Goal: Transaction & Acquisition: Purchase product/service

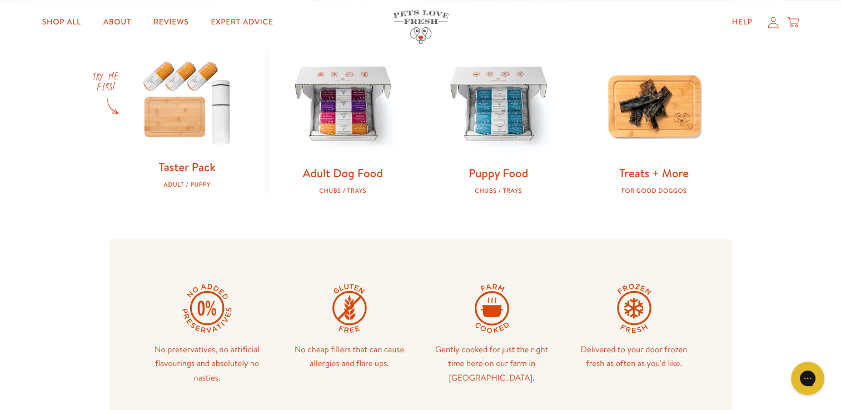
click at [176, 168] on link "Taster Pack" at bounding box center [186, 167] width 57 height 16
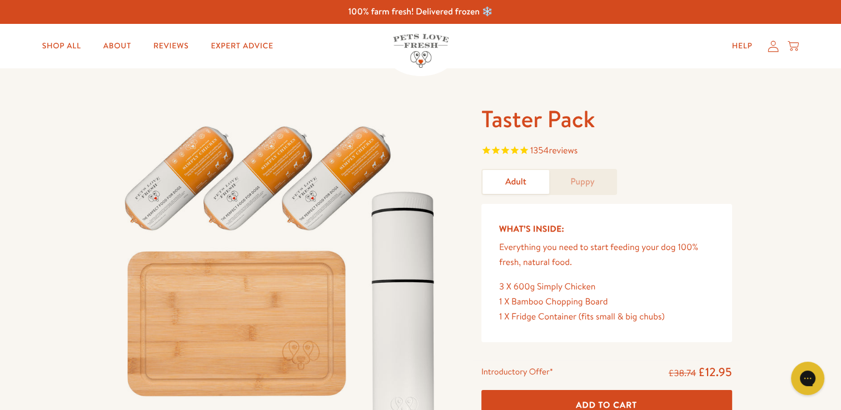
scroll to position [358, 0]
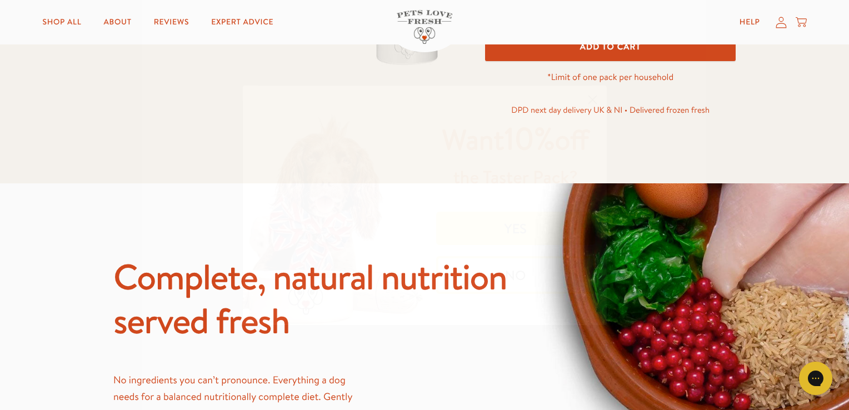
click at [589, 97] on icon "Close dialog" at bounding box center [592, 100] width 8 height 8
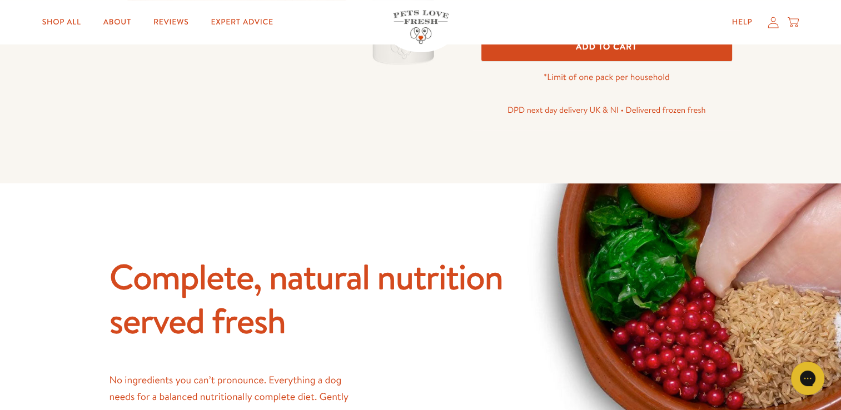
scroll to position [0, 0]
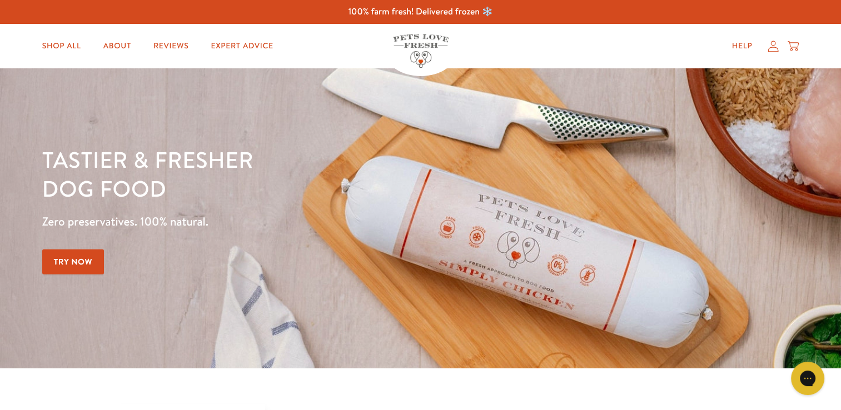
scroll to position [358, 0]
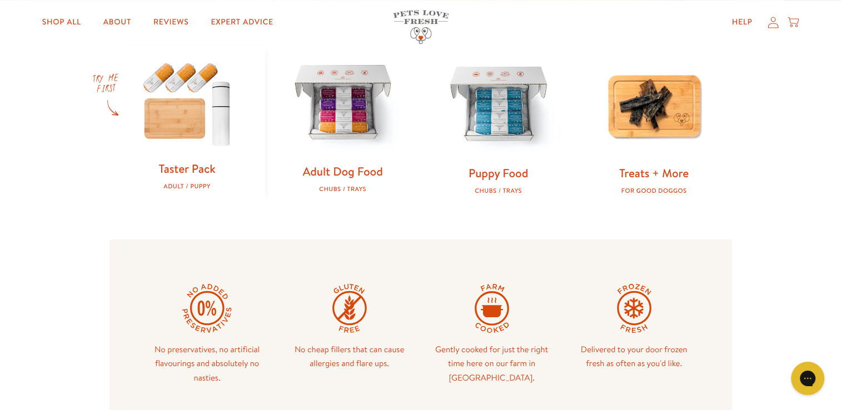
click at [344, 171] on link "Adult Dog Food" at bounding box center [342, 171] width 80 height 16
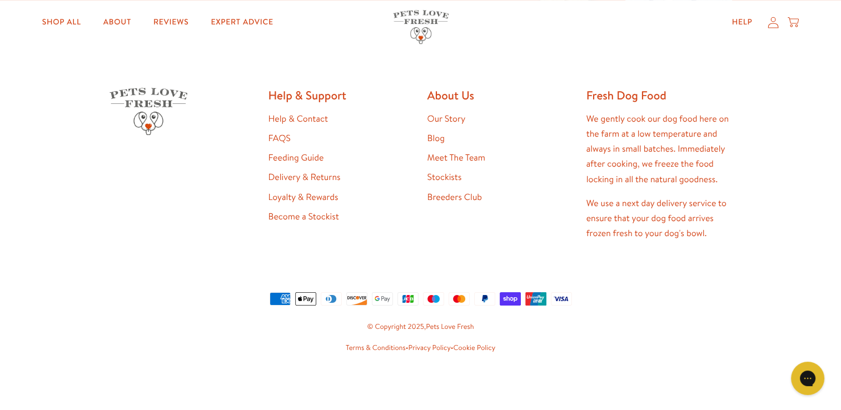
scroll to position [268, 0]
